Goal: Go to known website: Access a specific website the user already knows

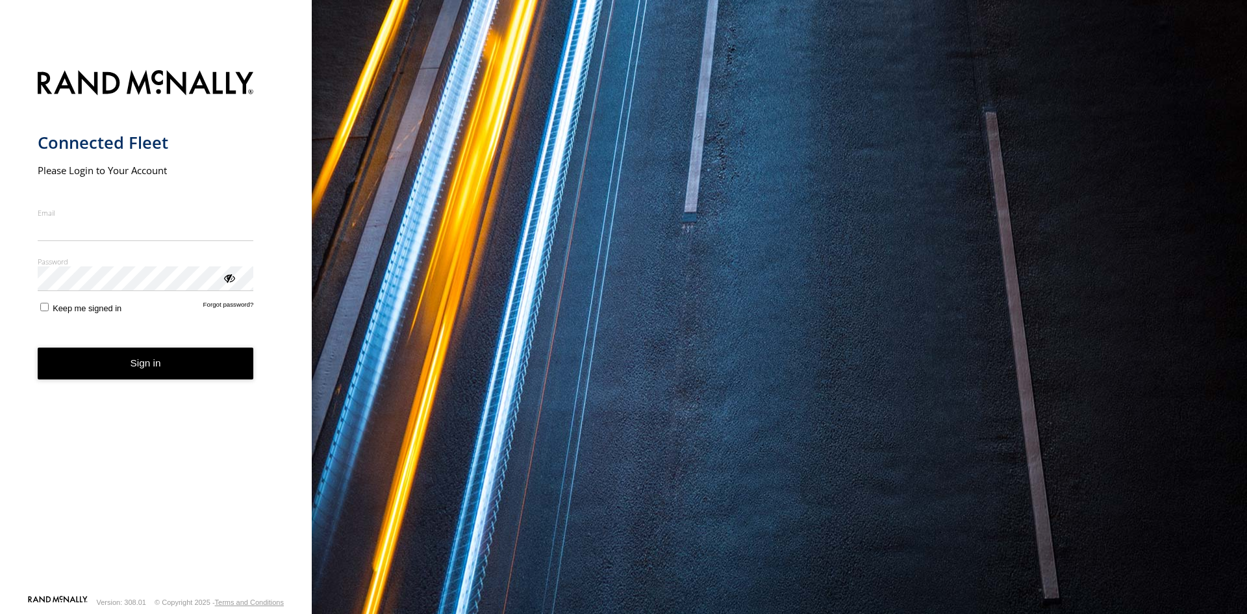
type input "**********"
click at [230, 375] on button "Sign in" at bounding box center [146, 363] width 216 height 32
